Goal: Contribute content: Add original content to the website for others to see

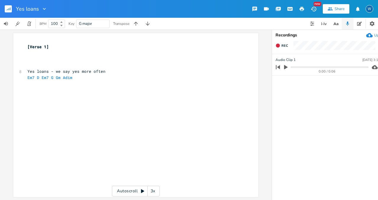
scroll to position [4, 0]
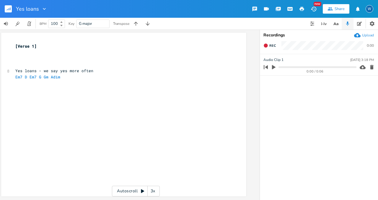
click at [45, 7] on icon "button" at bounding box center [44, 9] width 6 height 6
click at [9, 10] on rect "button" at bounding box center [8, 8] width 7 height 7
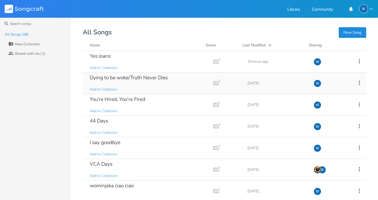
click at [120, 79] on div "Dying to be woke/Truth Never Dies" at bounding box center [129, 77] width 78 height 5
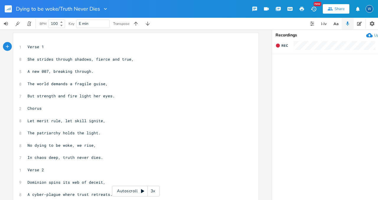
click at [104, 9] on icon "button" at bounding box center [105, 9] width 6 height 6
click at [109, 16] on span "Edit Rename" at bounding box center [111, 17] width 19 height 4
click at [60, 9] on input "Dying to be woke/Truth Never Dies" at bounding box center [58, 8] width 84 height 5
type input "Truth Never Dies"
click at [185, 60] on pre "She strides through shadows, fierce and true," at bounding box center [132, 59] width 213 height 6
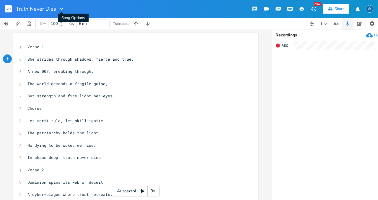
click at [62, 9] on icon "button" at bounding box center [61, 9] width 3 height 2
click at [67, 16] on span "Edit Rename" at bounding box center [67, 17] width 19 height 4
click at [55, 9] on input "Truth Never Dies" at bounding box center [36, 8] width 40 height 5
type input "Truth Never Dies (v.1)"
click at [121, 55] on pre "​" at bounding box center [132, 53] width 213 height 6
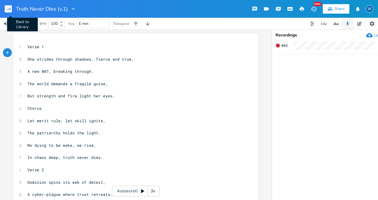
click at [9, 9] on rect "button" at bounding box center [8, 8] width 7 height 7
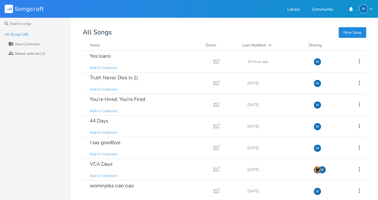
click at [347, 31] on button "New Song" at bounding box center [352, 32] width 27 height 11
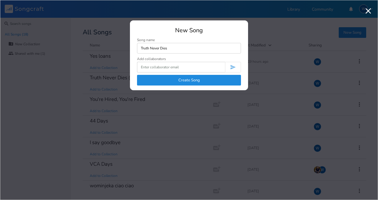
type input "Truth Never Dies"
click at [181, 78] on button "Create Song" at bounding box center [189, 80] width 104 height 11
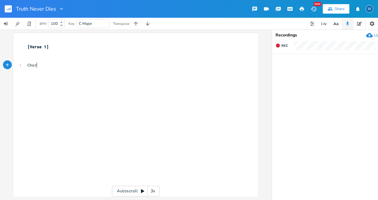
type textarea "Chorus"
type textarea "Verrse"
type textarea "se"
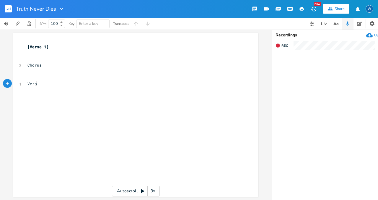
scroll to position [0, 4]
type textarea "Chorus"
click at [88, 63] on pre "Chorus" at bounding box center [132, 65] width 213 height 6
click at [99, 111] on pre "Chorus" at bounding box center [132, 108] width 213 height 6
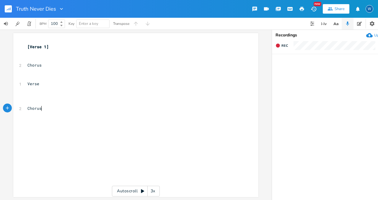
click at [27, 65] on span "Chorus" at bounding box center [34, 64] width 14 height 5
type textarea "["
type textarea "]"
click at [26, 84] on pre "Verse" at bounding box center [132, 84] width 213 height 6
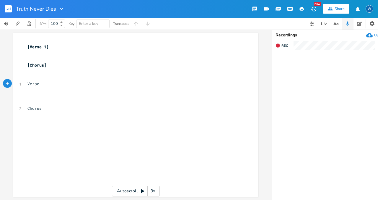
type textarea "["
type textarea "]"
click at [26, 110] on pre "Chorus" at bounding box center [132, 108] width 213 height 6
type textarea "["
type textarea "]"
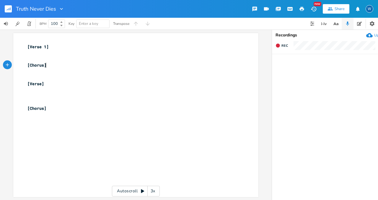
click at [52, 65] on pre "[Chorus]" at bounding box center [132, 65] width 213 height 6
click at [44, 123] on pre "​" at bounding box center [132, 120] width 213 height 6
click at [37, 78] on pre "​" at bounding box center [132, 77] width 213 height 6
click at [27, 46] on span "[Verse 1]" at bounding box center [37, 46] width 21 height 5
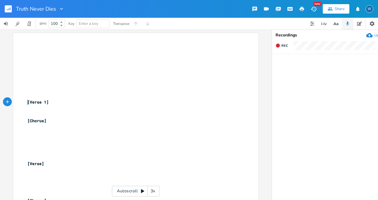
click at [31, 48] on pre "​" at bounding box center [132, 47] width 213 height 6
type textarea "​"
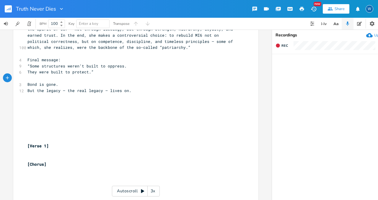
scroll to position [0, 0]
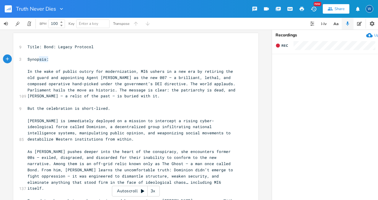
type textarea "Synopsis:"
drag, startPoint x: 46, startPoint y: 59, endPoint x: 25, endPoint y: 60, distance: 21.0
click at [26, 60] on pre "Synopsis:" at bounding box center [132, 59] width 213 height 6
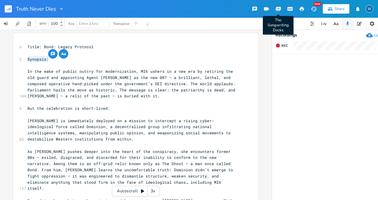
click at [278, 10] on icon "button" at bounding box center [278, 8] width 4 height 3
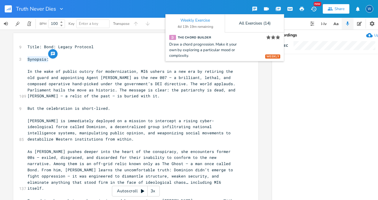
click at [278, 10] on icon "button" at bounding box center [278, 8] width 4 height 3
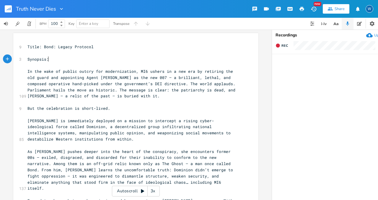
click at [77, 59] on pre "Synopsis:" at bounding box center [132, 59] width 213 height 6
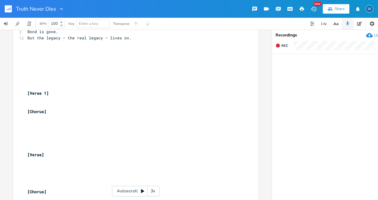
scroll to position [254, 0]
click at [56, 109] on pre "[Chorus]" at bounding box center [132, 112] width 213 height 6
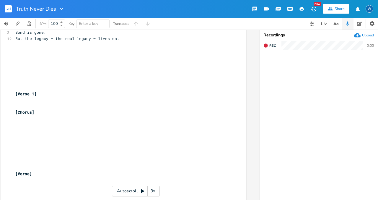
click at [373, 44] on div "0:00" at bounding box center [370, 46] width 7 height 4
click at [371, 47] on div "0:00" at bounding box center [370, 46] width 7 height 4
click at [328, 37] on div "Recordings Upload Rec 0:00" at bounding box center [319, 115] width 118 height 170
click at [359, 25] on icon "button" at bounding box center [359, 24] width 5 height 4
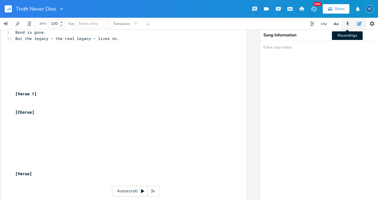
click at [349, 23] on icon "button" at bounding box center [347, 23] width 5 height 5
click at [303, 37] on div "Recordings Upload Rec 0:00" at bounding box center [319, 115] width 118 height 170
click at [272, 45] on span "Rec" at bounding box center [272, 45] width 6 height 4
click at [271, 44] on span "End" at bounding box center [272, 45] width 7 height 4
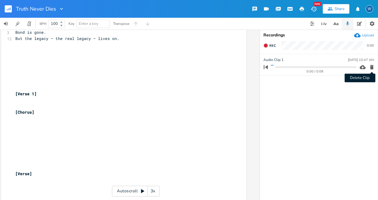
click at [371, 68] on icon "button" at bounding box center [372, 67] width 4 height 4
click at [372, 66] on icon "button" at bounding box center [372, 67] width 4 height 4
click at [316, 37] on div "Recordings" at bounding box center [318, 35] width 111 height 4
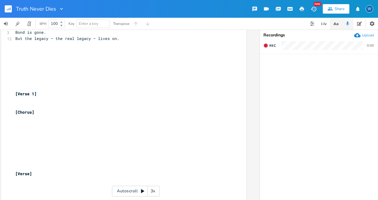
click at [334, 24] on icon "button" at bounding box center [334, 23] width 3 height 3
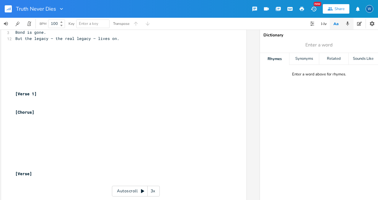
click at [349, 23] on icon "button" at bounding box center [347, 23] width 5 height 5
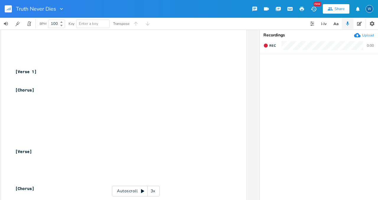
scroll to position [277, 0]
click at [19, 105] on pre "​" at bounding box center [120, 108] width 213 height 6
type textarea "​"
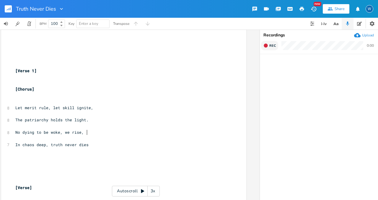
click at [269, 46] on span "Rec" at bounding box center [272, 45] width 6 height 4
click at [269, 46] on span "End" at bounding box center [272, 45] width 7 height 4
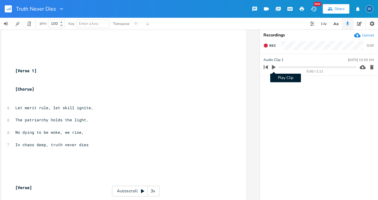
click at [273, 67] on icon "button" at bounding box center [274, 67] width 4 height 4
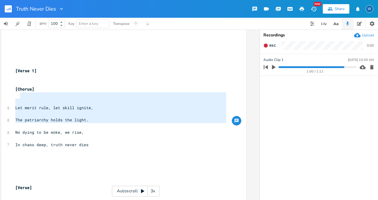
type textarea "Let merit rule, let skill ignite, The patriarchy holds the light. No dying to b…"
drag, startPoint x: 83, startPoint y: 125, endPoint x: 13, endPoint y: 95, distance: 76.2
click at [14, 95] on div "9 Title: Bond: Legacy Protocol ​ 3 Synopsis: ​ 109 In the wake of public outcry…" at bounding box center [120, 0] width 213 height 467
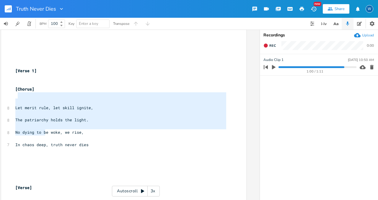
type textarea "Let merit rule, let skill ignite, The patriarchy holds the light. No dying to b…"
drag, startPoint x: 44, startPoint y: 134, endPoint x: 12, endPoint y: 95, distance: 50.7
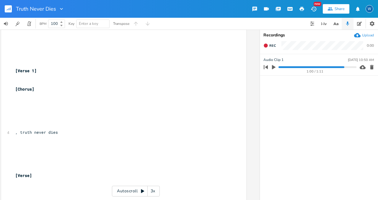
click at [18, 98] on pre "​" at bounding box center [120, 101] width 213 height 6
click at [356, 26] on button "button" at bounding box center [359, 24] width 12 height 12
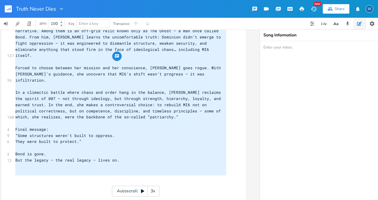
scroll to position [188, 0]
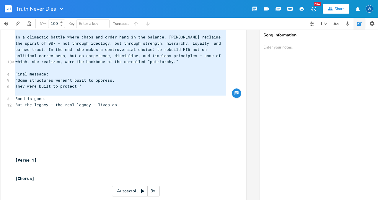
drag, startPoint x: 13, startPoint y: 48, endPoint x: 135, endPoint y: 97, distance: 130.8
click at [135, 97] on div "9 Title: Bond: Legacy Protocol ​ 3 Synopsis: ​ 109 In the wake of public outcry…" at bounding box center [120, 86] width 213 height 461
type textarea "​Title: Bond: Legacy Protocol Synopsis: In the wake of public outcry for modern…"
click at [283, 53] on textarea at bounding box center [319, 120] width 118 height 159
paste textarea "Title: Bond: Legacy Protocol Synopsis: In the wake of public outcry for moderni…"
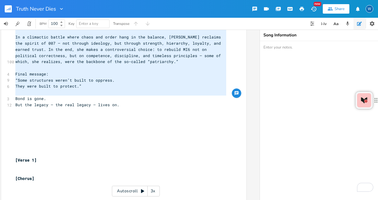
type textarea "Title: Bond: Legacy Protocol Synopsis: In the wake of public outcry for moderni…"
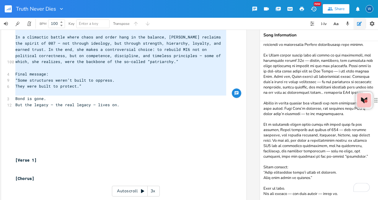
scroll to position [102, 0]
type textarea "Title: Bond: Legacy Protocol Synopsis: In the wake of public outcry for moderni…"
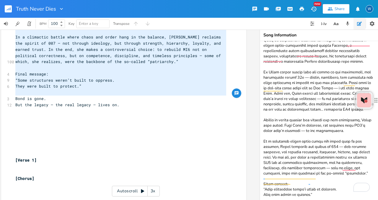
scroll to position [44, 0]
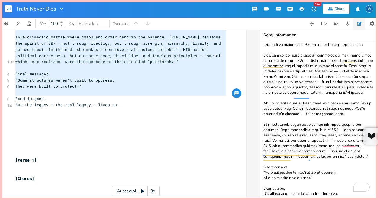
drag, startPoint x: 369, startPoint y: 98, endPoint x: 371, endPoint y: 136, distance: 38.1
drag, startPoint x: 365, startPoint y: 133, endPoint x: 368, endPoint y: 178, distance: 45.3
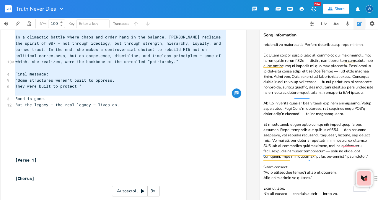
click at [376, 178] on icon at bounding box center [376, 178] width 2 height 4
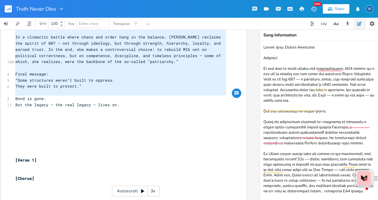
type textarea "Title: Bond: Legacy Protocol Synopsis: In the wake of public outcry for moderni…"
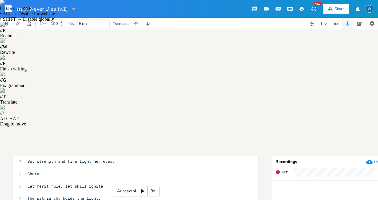
scroll to position [51, 0]
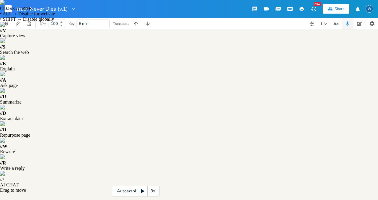
click at [371, 67] on div "CLOSE AI BAR • ALT → Disable for website • SHIFT → Disable globally // V Captur…" at bounding box center [189, 96] width 378 height 192
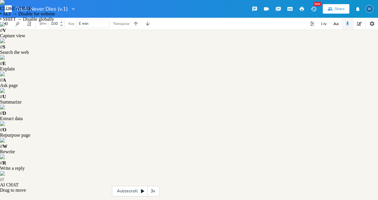
click at [5, 5] on img at bounding box center [2, 2] width 5 height 5
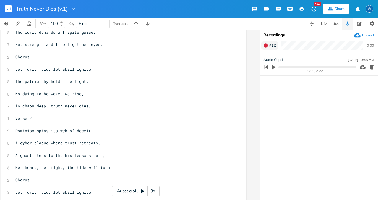
click at [373, 68] on icon "button" at bounding box center [372, 67] width 4 height 4
click at [373, 38] on div "Recordings Upload Rec 0:00" at bounding box center [319, 115] width 118 height 170
click at [277, 36] on div "Recordings" at bounding box center [318, 35] width 111 height 4
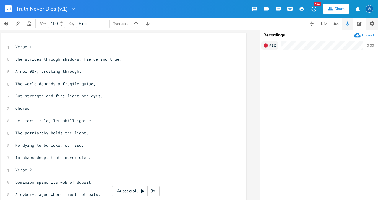
click at [373, 23] on icon "button" at bounding box center [372, 23] width 5 height 5
click at [314, 25] on icon "button" at bounding box center [312, 23] width 5 height 5
click at [323, 24] on icon "button" at bounding box center [323, 23] width 7 height 7
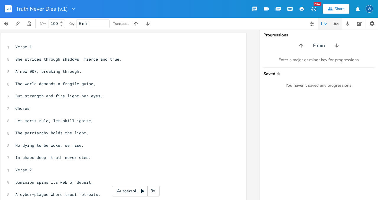
click at [332, 24] on icon "button" at bounding box center [335, 23] width 7 height 7
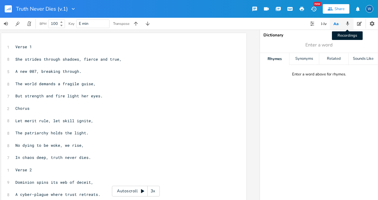
click at [342, 23] on button "Recordings" at bounding box center [348, 24] width 12 height 12
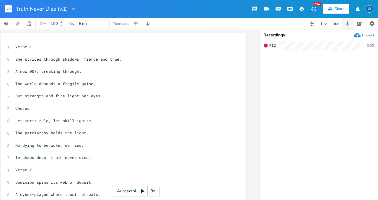
click at [368, 41] on div "Rec 0:00" at bounding box center [319, 47] width 118 height 13
click at [362, 45] on div "Rec 0:00" at bounding box center [319, 47] width 118 height 13
click at [277, 37] on div "Recordings" at bounding box center [318, 35] width 111 height 4
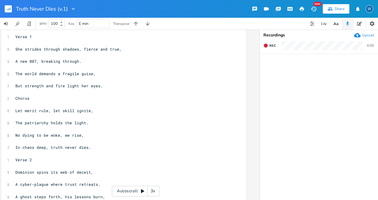
scroll to position [10, 0]
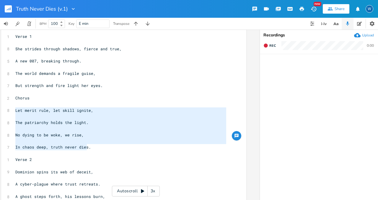
drag, startPoint x: 14, startPoint y: 109, endPoint x: 84, endPoint y: 149, distance: 80.8
type textarea "Let merit rule, let skill ignite, The patriarchy holds the light. No dying to b…"
